Goal: Find specific page/section: Find specific page/section

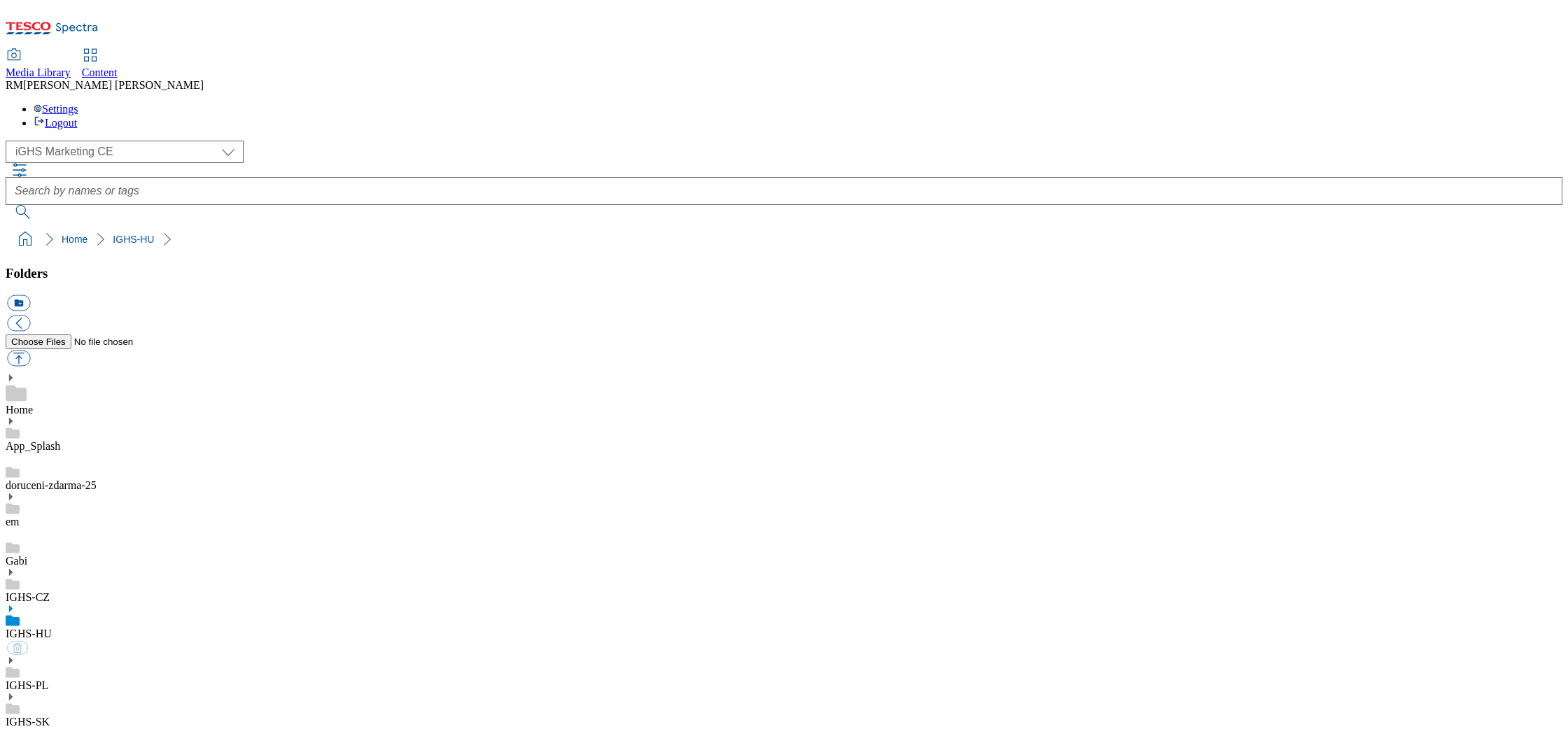
select select "flare-ighs-ce-mktg"
